Goal: Navigation & Orientation: Find specific page/section

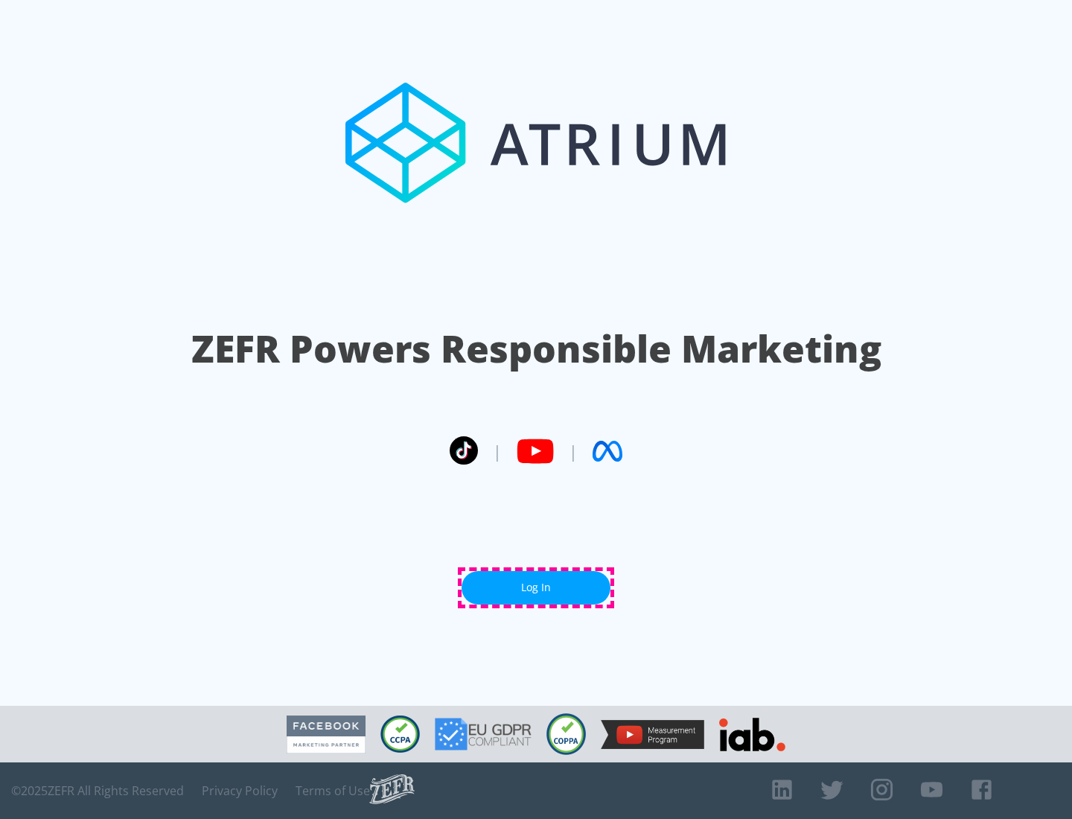
click at [536, 587] on link "Log In" at bounding box center [536, 588] width 149 height 34
